Goal: Browse casually: Explore the website without a specific task or goal

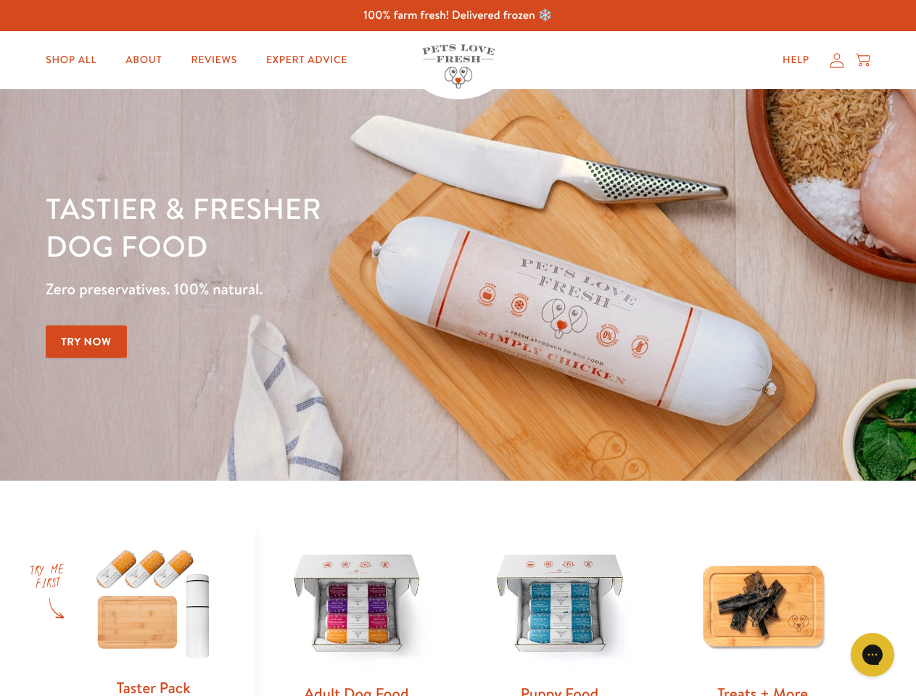
click at [458, 348] on div "Tastier & fresher dog food Zero preservatives. 100% natural. Try Now" at bounding box center [321, 285] width 550 height 192
click at [873, 655] on icon "Gorgias live chat" at bounding box center [872, 655] width 14 height 14
